Goal: Download file/media

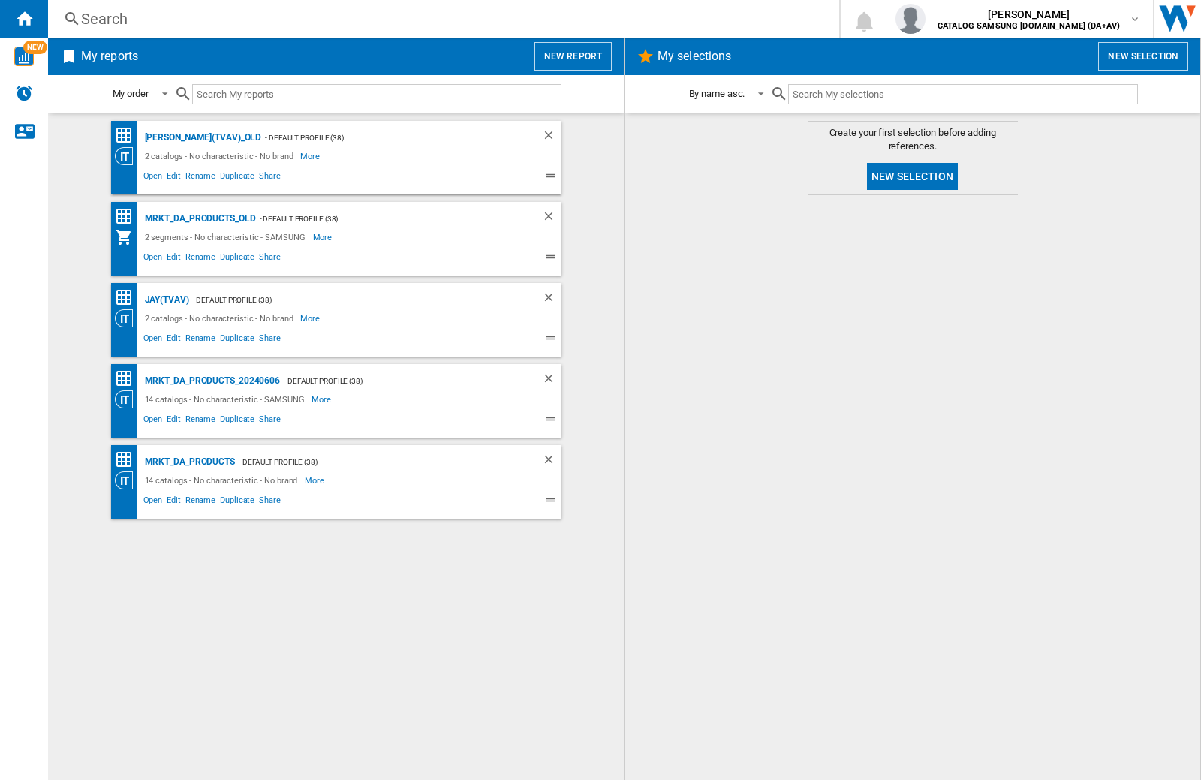
click at [263, 89] on input "text" at bounding box center [376, 94] width 369 height 20
click at [925, 19] on img "button" at bounding box center [910, 19] width 30 height 30
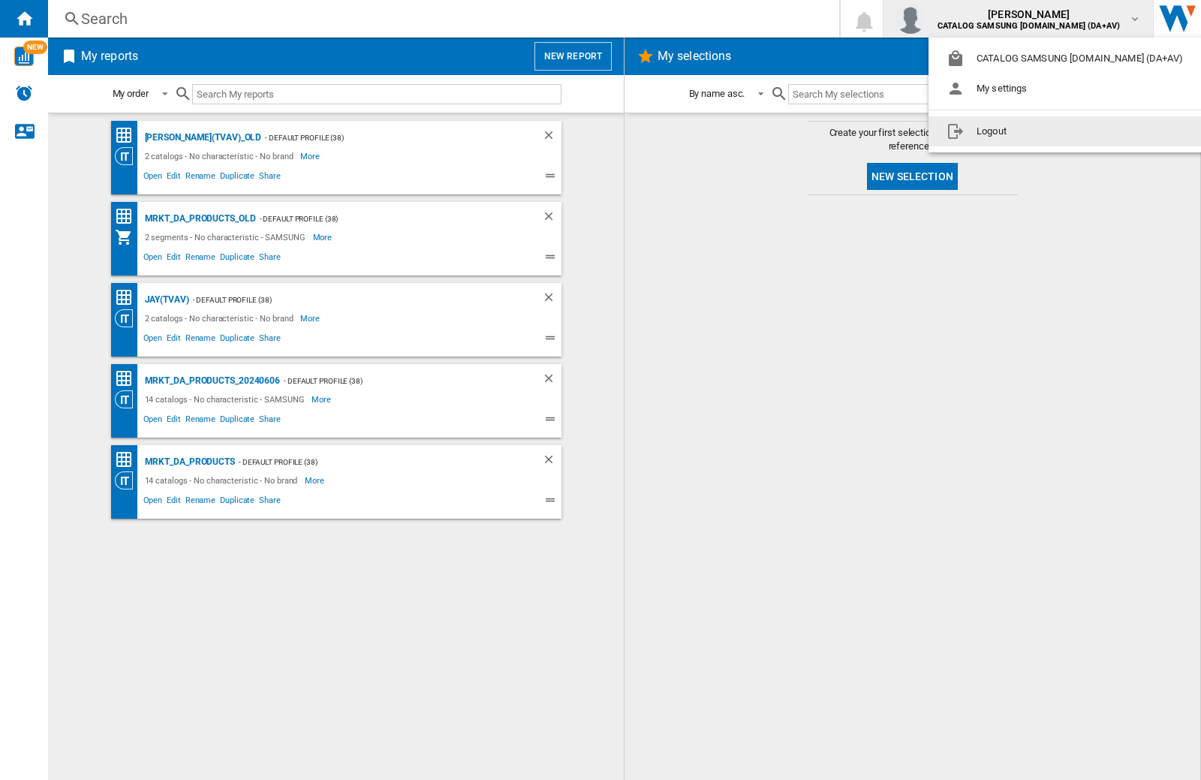
click at [1044, 131] on button "Logout" at bounding box center [1067, 131] width 278 height 30
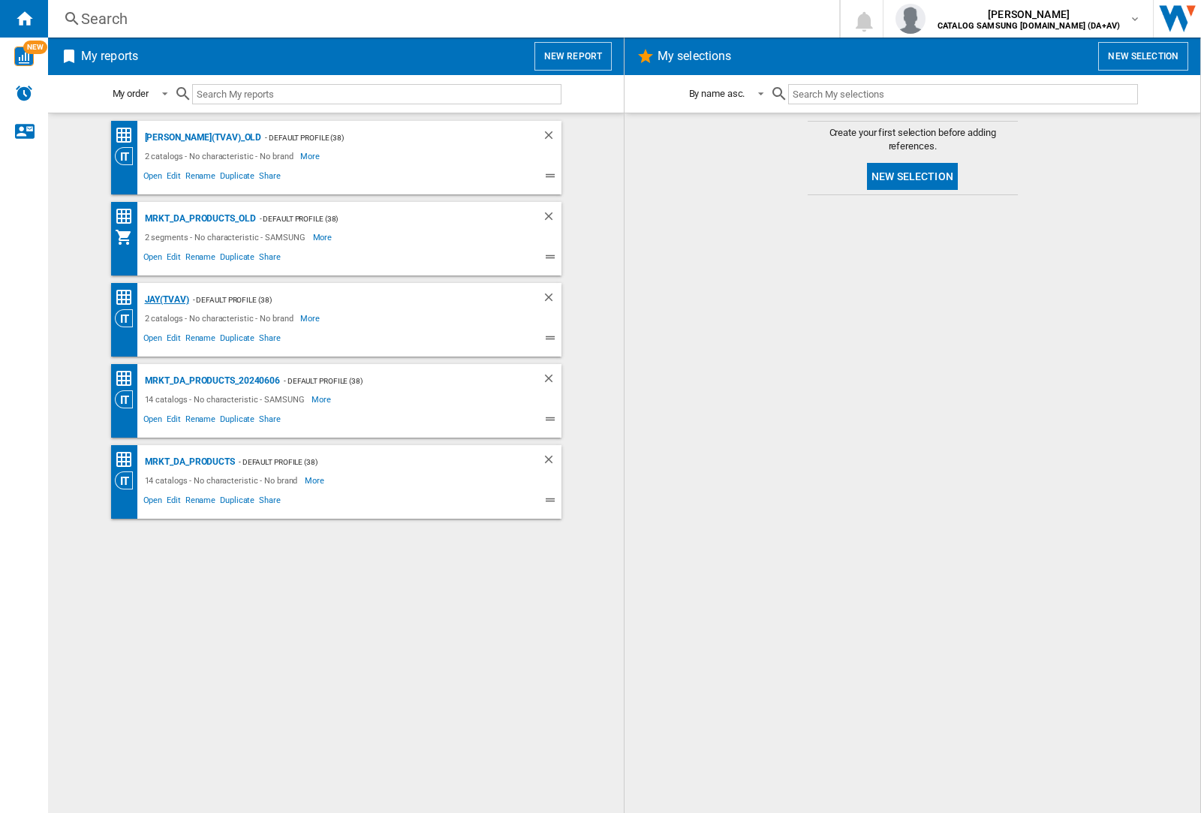
click at [167, 299] on div "JAY(TVAV)" at bounding box center [165, 299] width 48 height 19
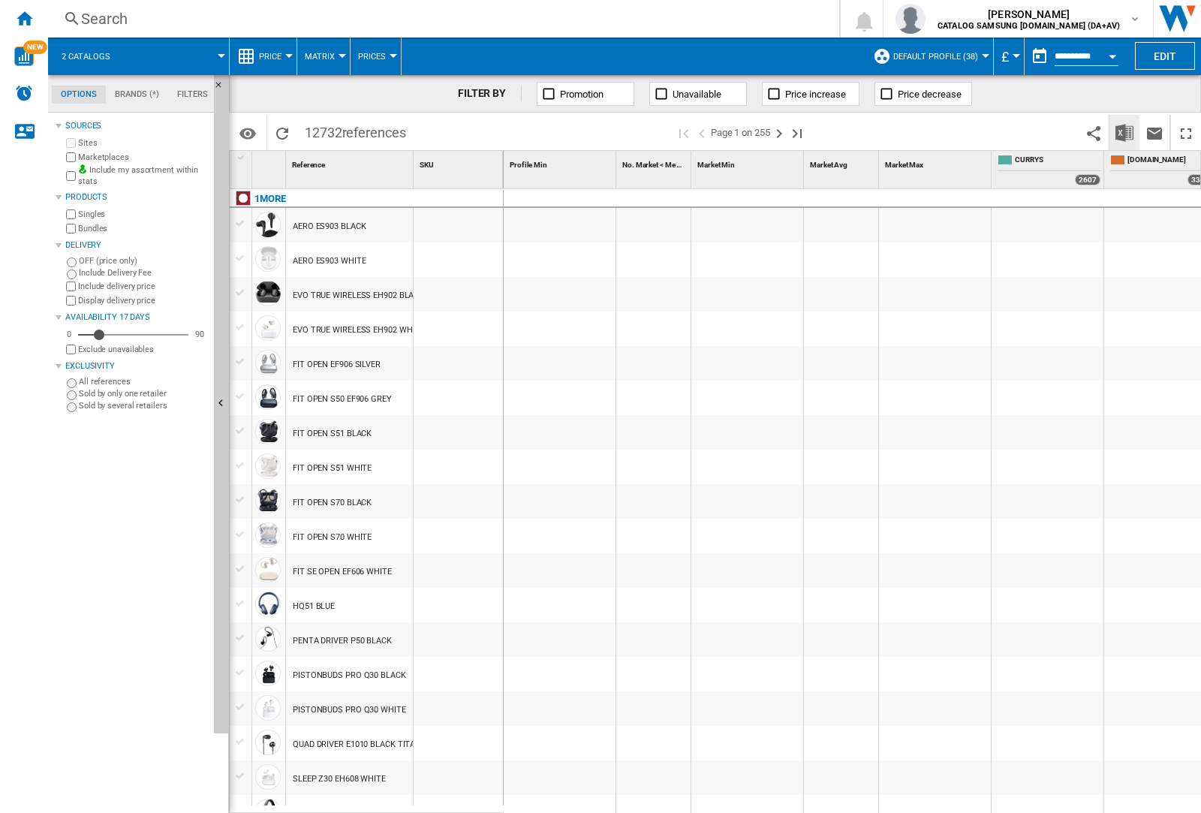
click at [1124, 132] on img "Download in Excel" at bounding box center [1124, 133] width 18 height 18
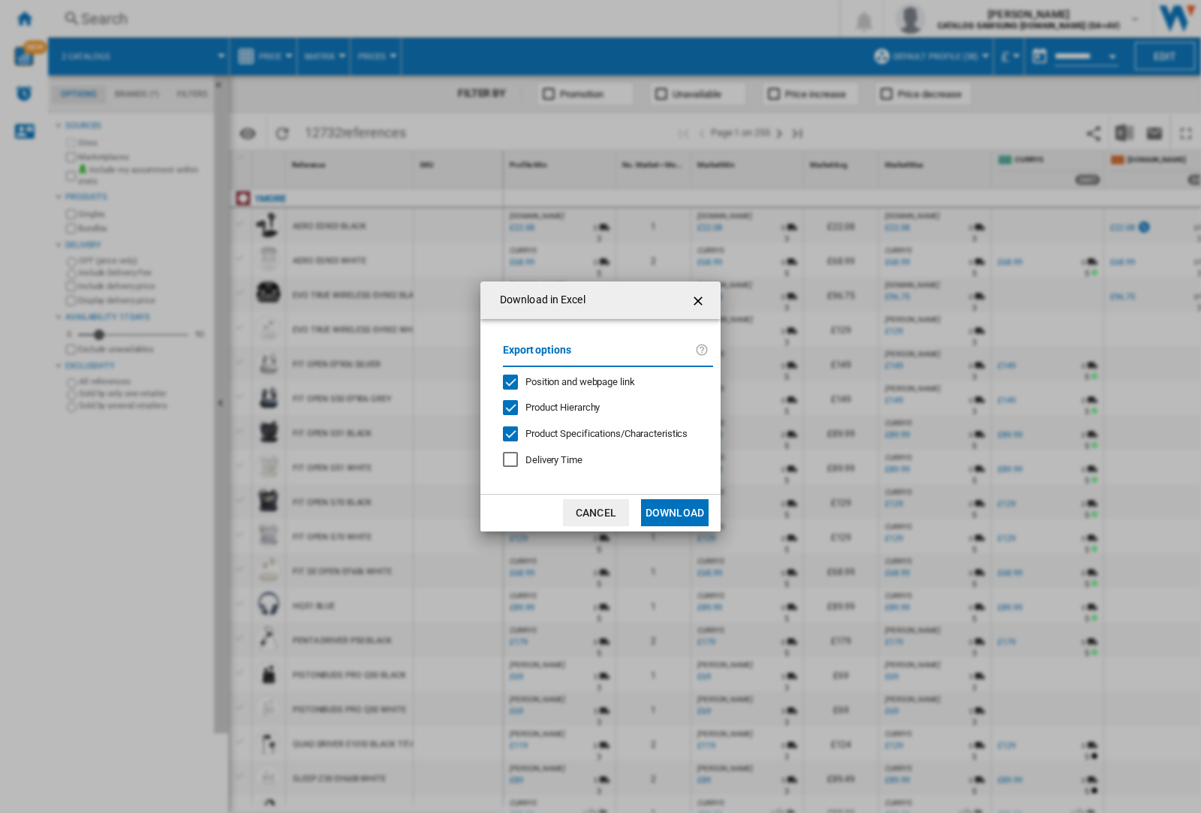
click at [602, 381] on span "Position and webpage link" at bounding box center [580, 381] width 110 height 11
click at [675, 513] on button "Download" at bounding box center [675, 512] width 68 height 27
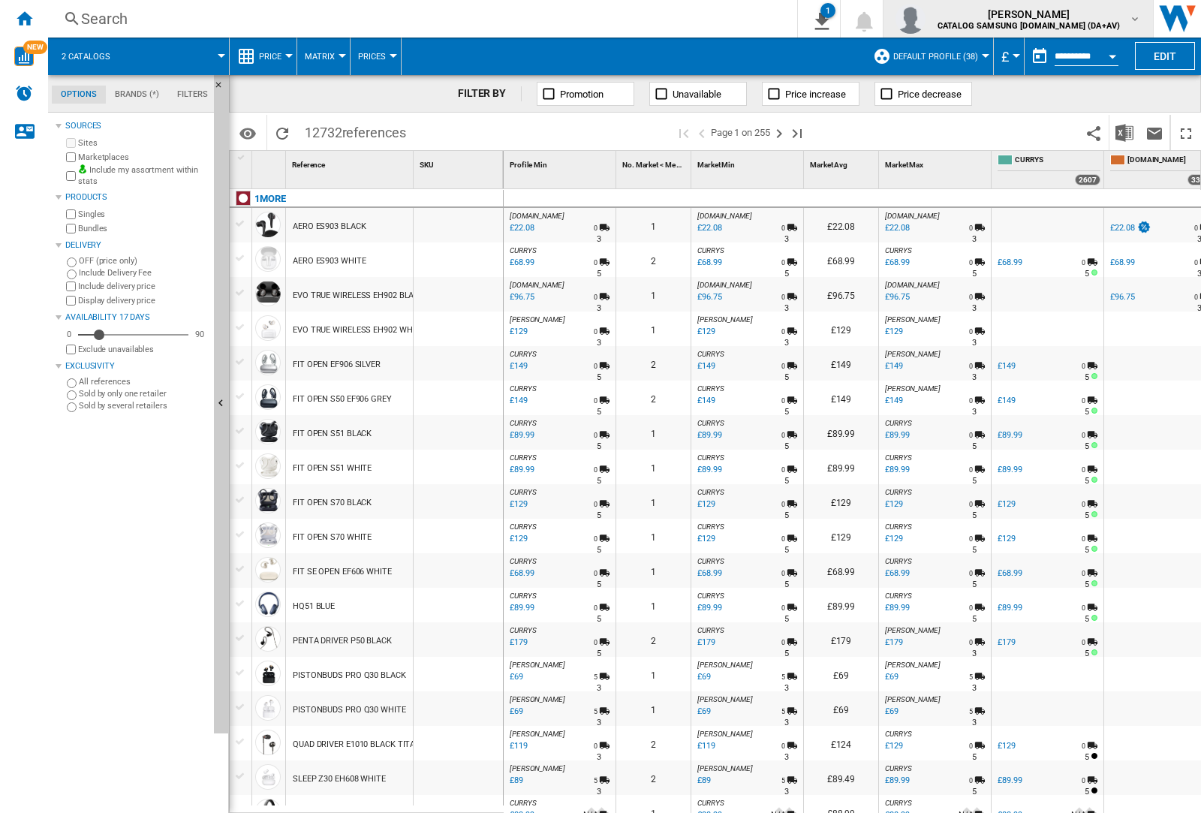
click at [925, 19] on img "button" at bounding box center [910, 19] width 30 height 30
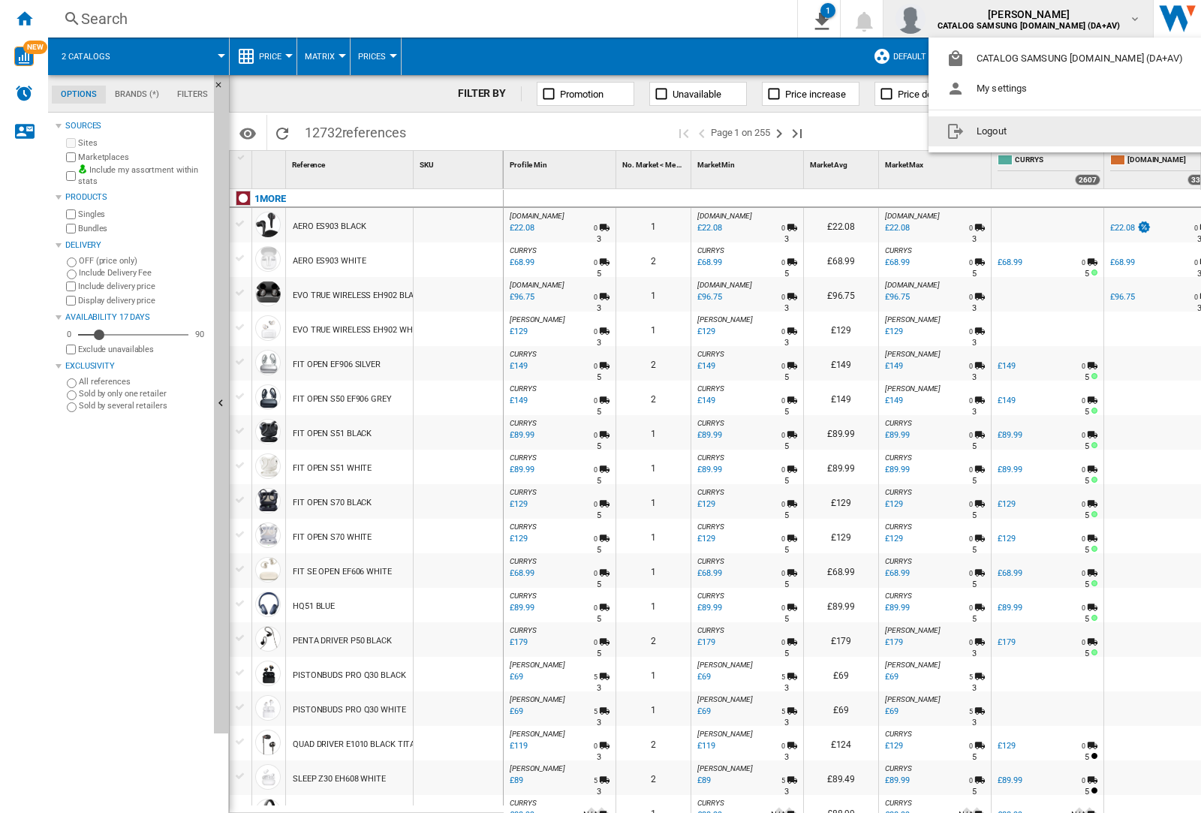
click at [1044, 131] on button "Logout" at bounding box center [1067, 131] width 278 height 30
